Goal: Task Accomplishment & Management: Complete application form

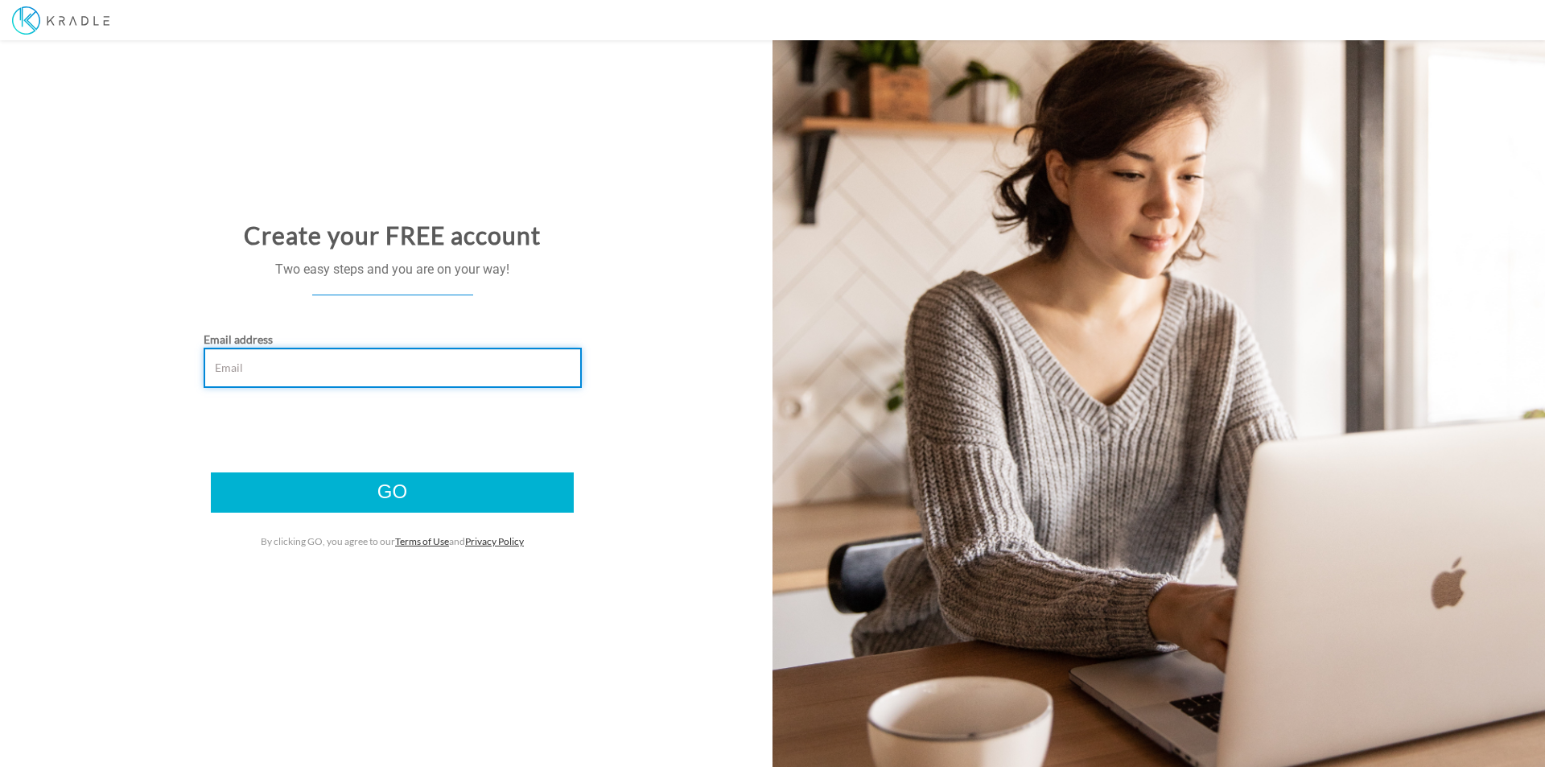
click at [290, 368] on input "Email address" at bounding box center [393, 368] width 378 height 40
drag, startPoint x: 215, startPoint y: 367, endPoint x: 270, endPoint y: 368, distance: 55.5
click at [270, 368] on input "david.brown@kradle.com" at bounding box center [393, 368] width 378 height 40
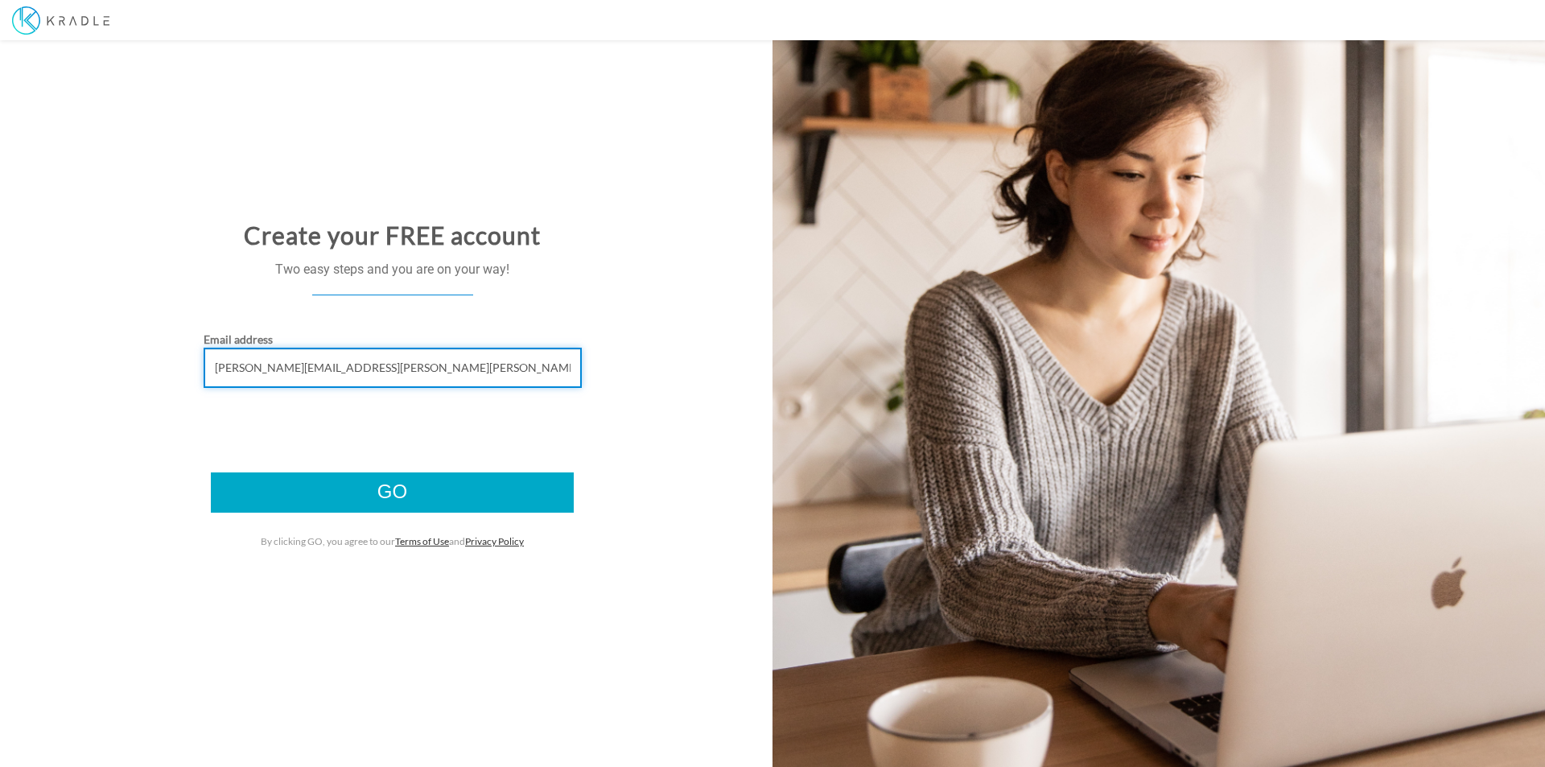
type input "[PERSON_NAME][EMAIL_ADDRESS][PERSON_NAME][PERSON_NAME][DOMAIN_NAME]"
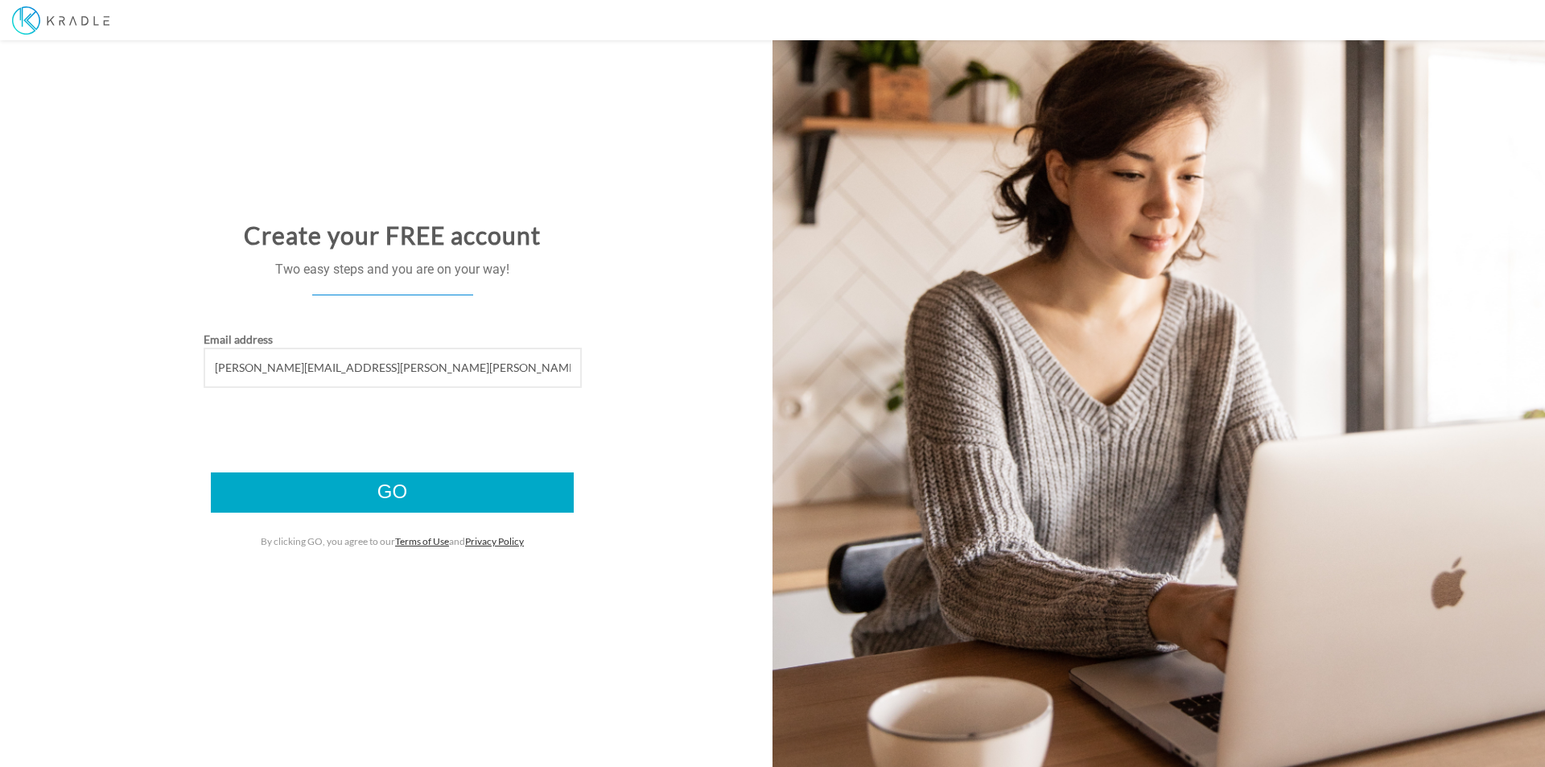
click at [383, 493] on input "Go" at bounding box center [392, 492] width 363 height 40
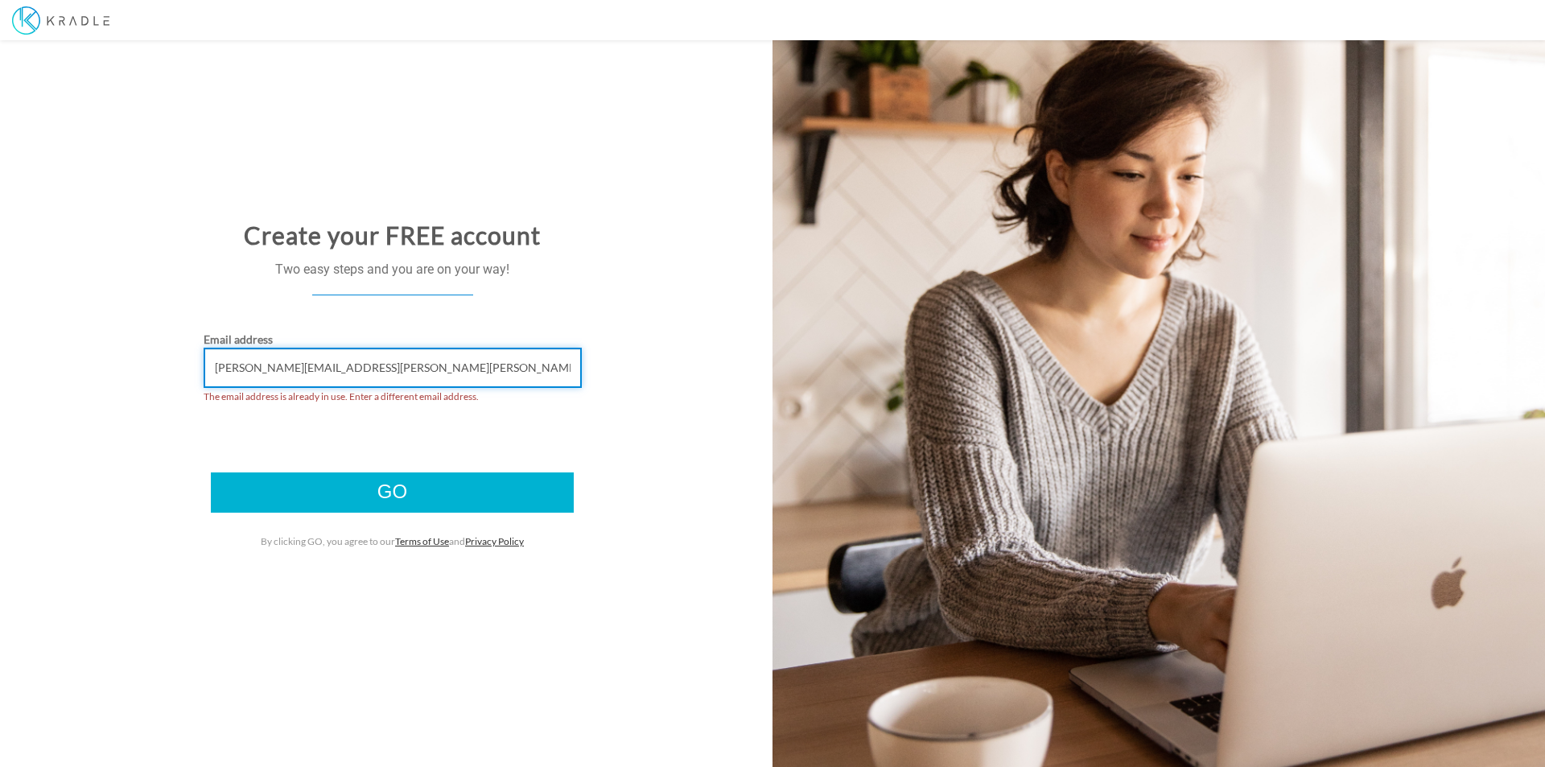
drag, startPoint x: 269, startPoint y: 368, endPoint x: 136, endPoint y: 364, distance: 133.6
click at [136, 364] on div "Email address [PERSON_NAME][EMAIL_ADDRESS][PERSON_NAME][PERSON_NAME][DOMAIN_NAM…" at bounding box center [392, 391] width 784 height 121
type input "[EMAIL_ADDRESS][PERSON_NAME][PERSON_NAME][DOMAIN_NAME]"
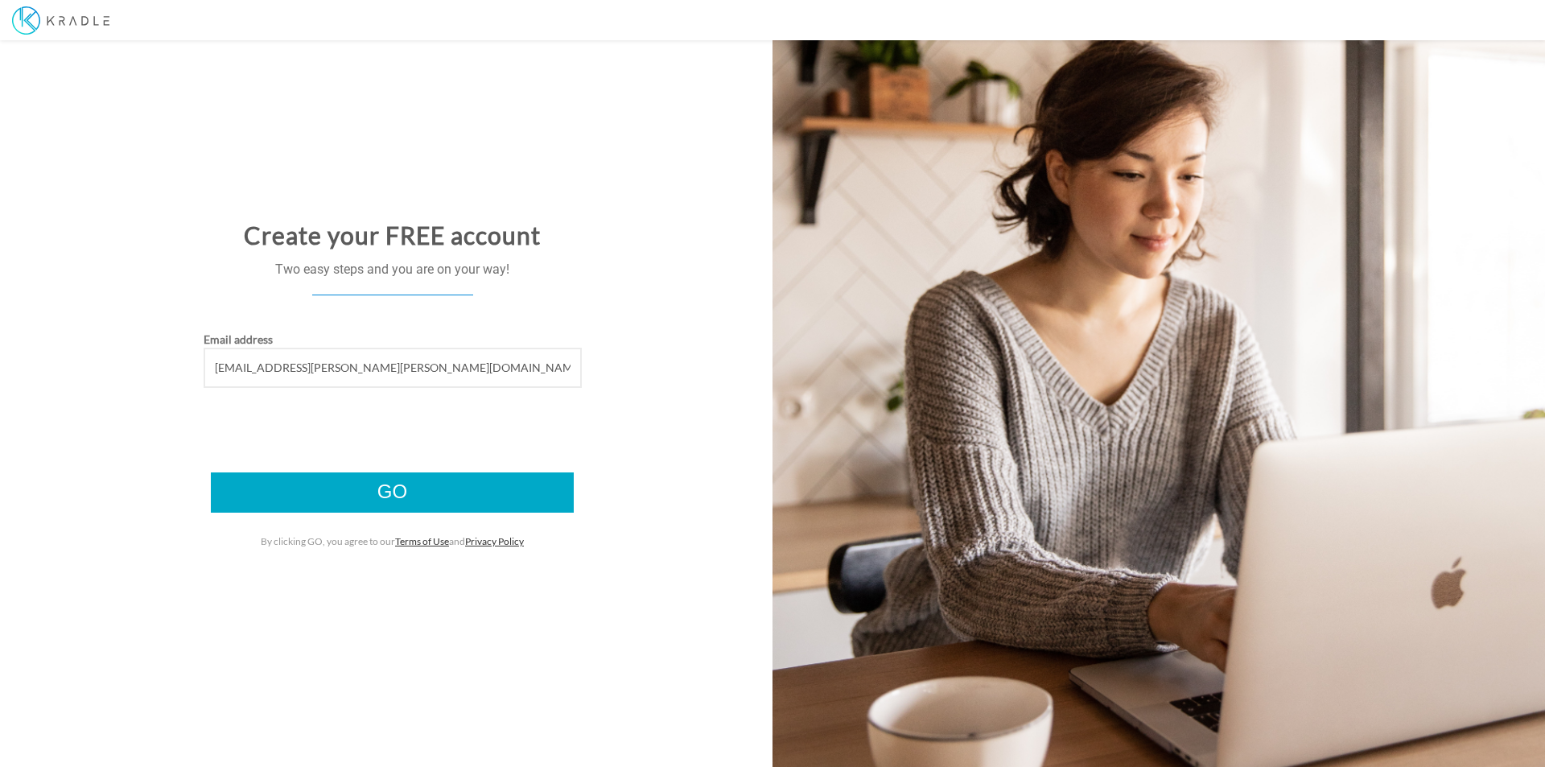
click at [417, 496] on input "Go" at bounding box center [392, 492] width 363 height 40
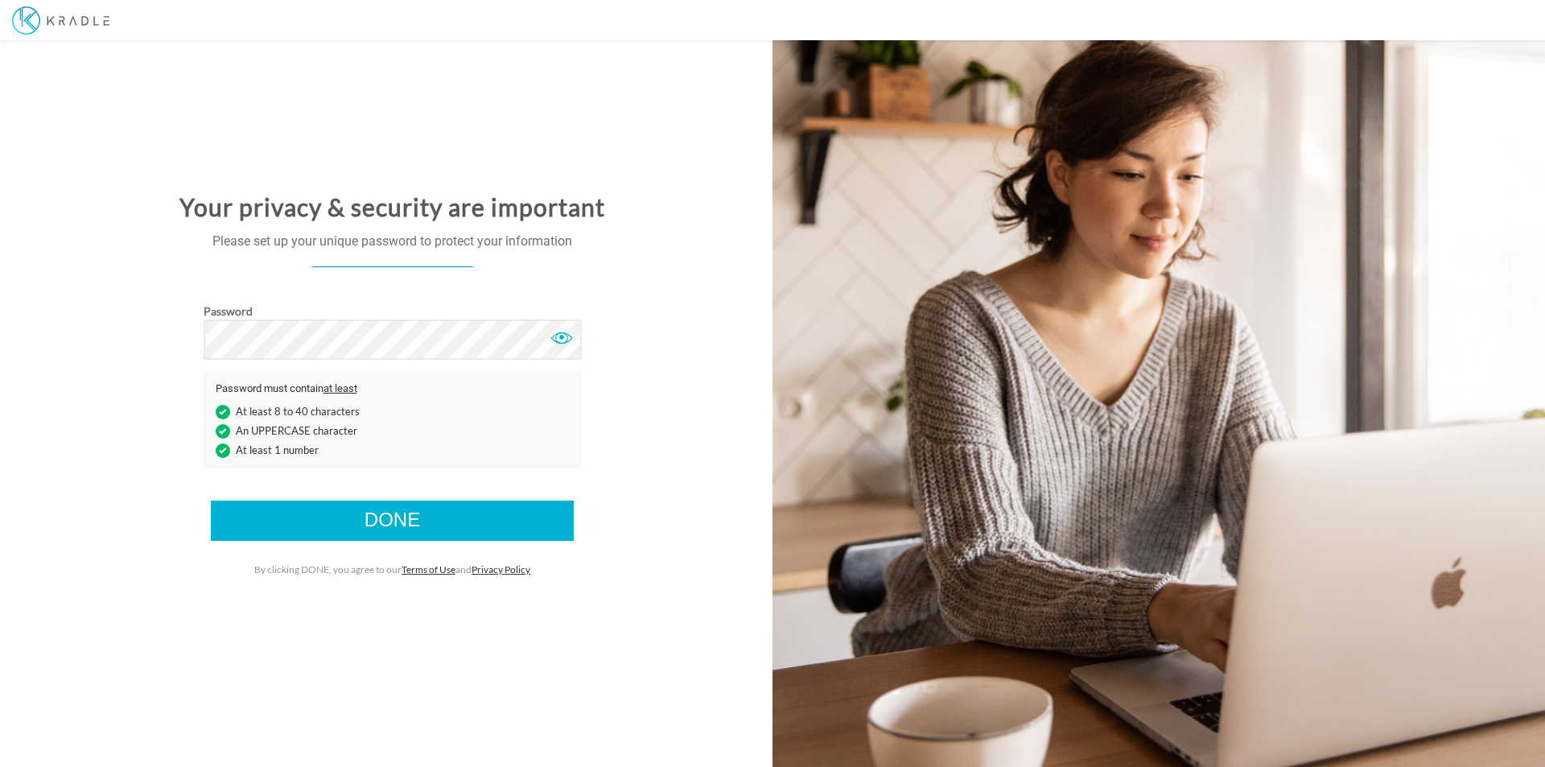
click at [559, 340] on div at bounding box center [561, 338] width 24 height 24
click at [399, 520] on input "Done" at bounding box center [392, 520] width 363 height 40
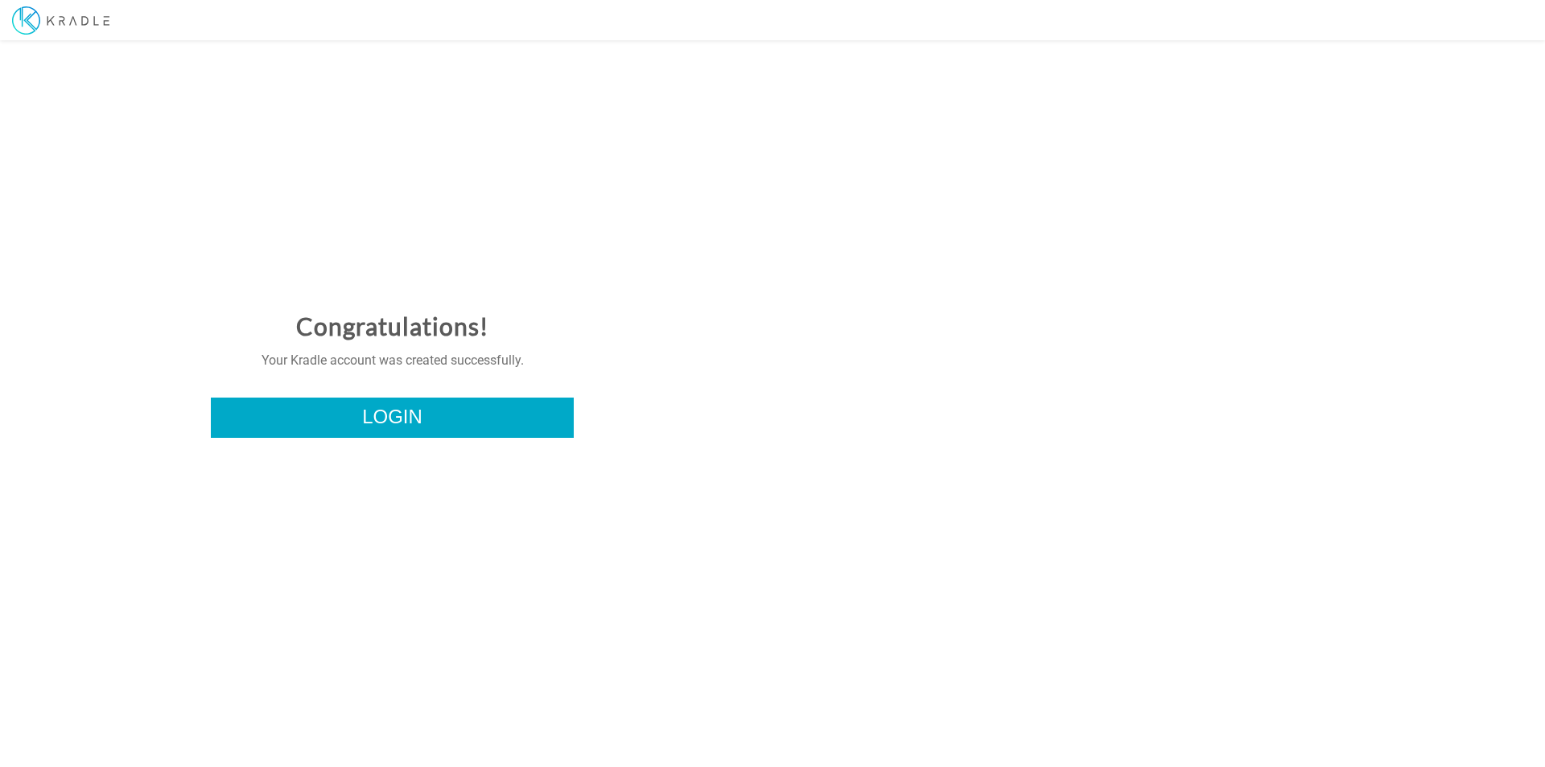
click at [383, 416] on link "Login" at bounding box center [392, 417] width 363 height 40
